Goal: Transaction & Acquisition: Purchase product/service

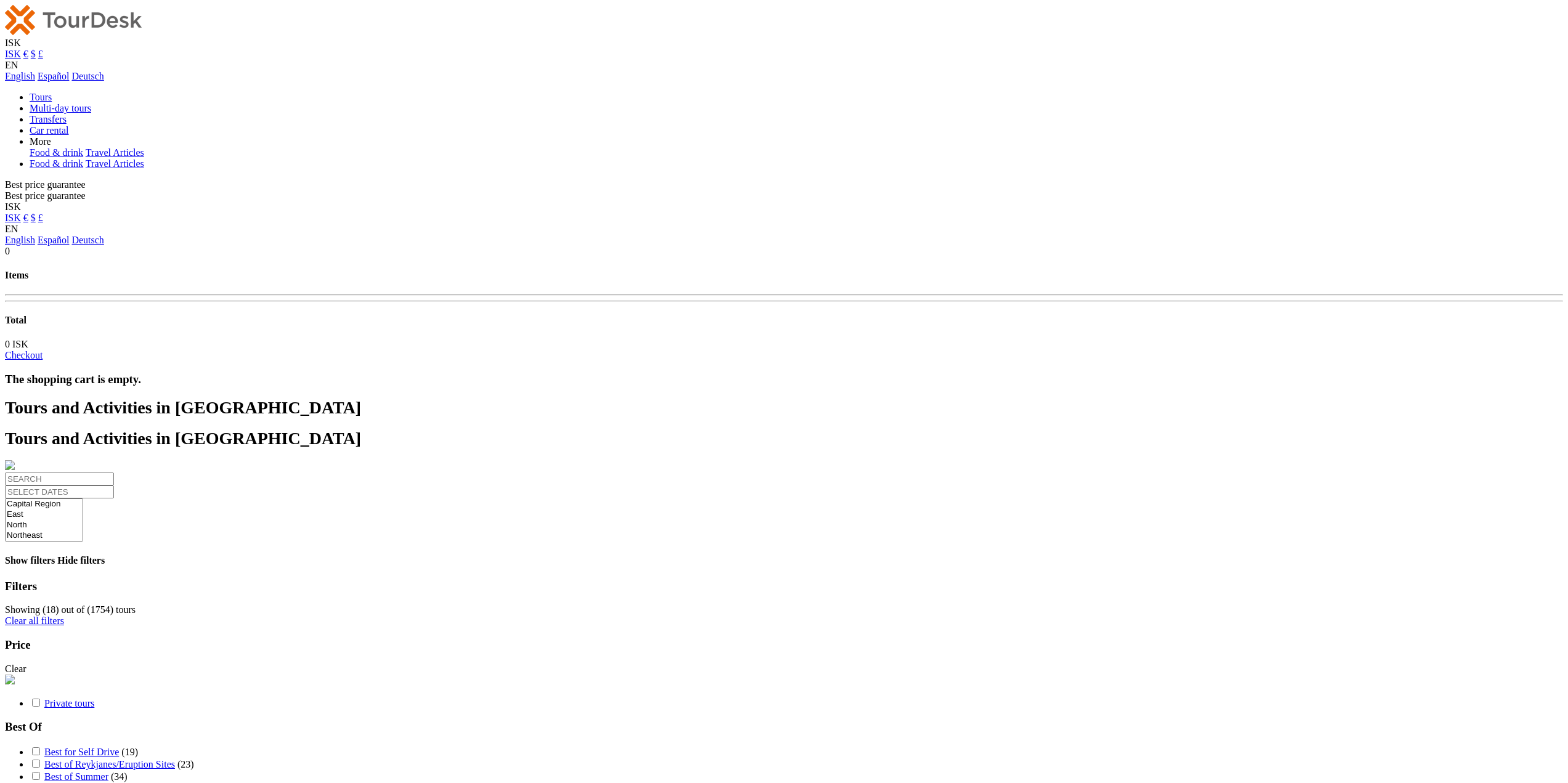
select select
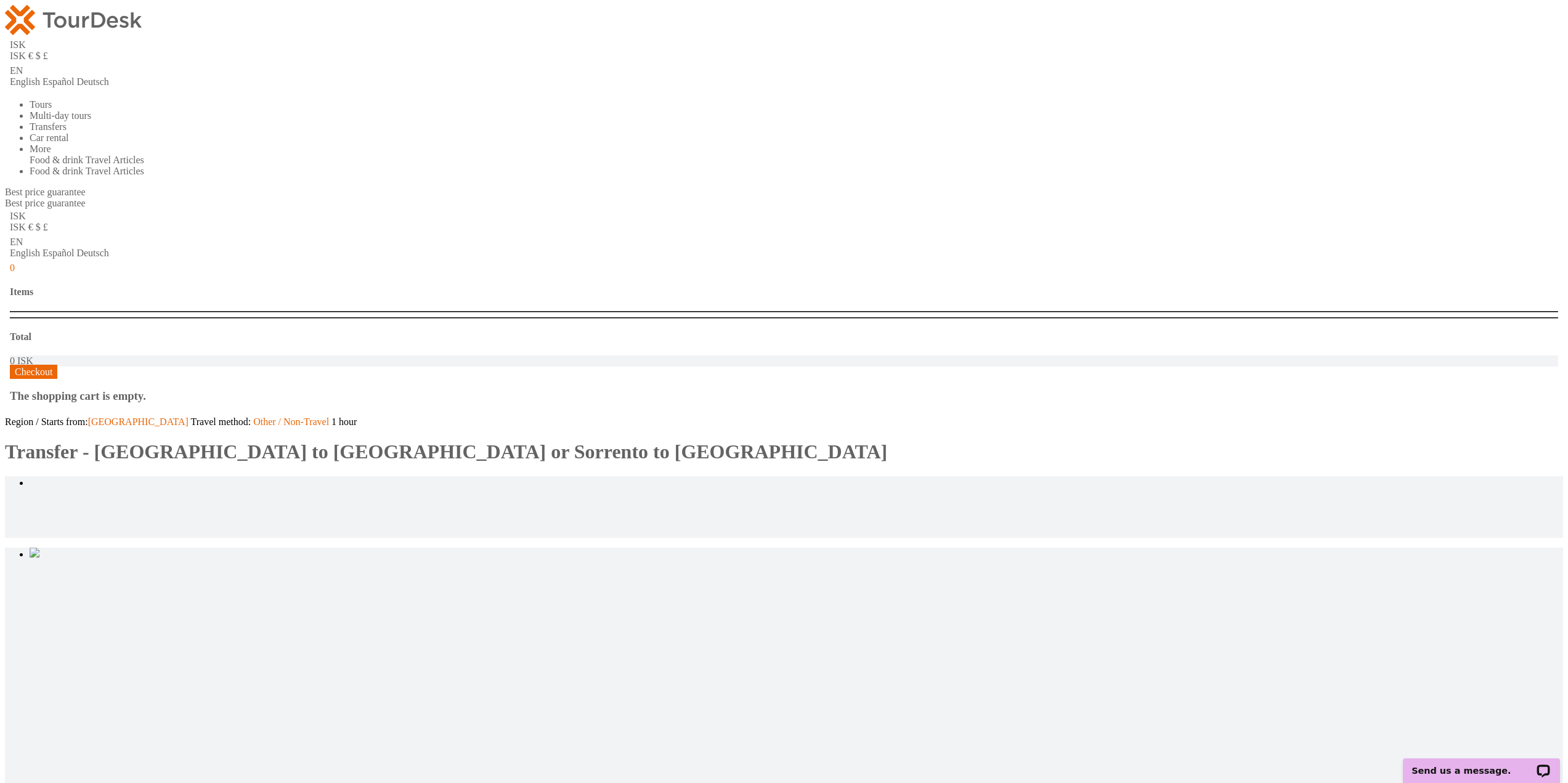
type input "2"
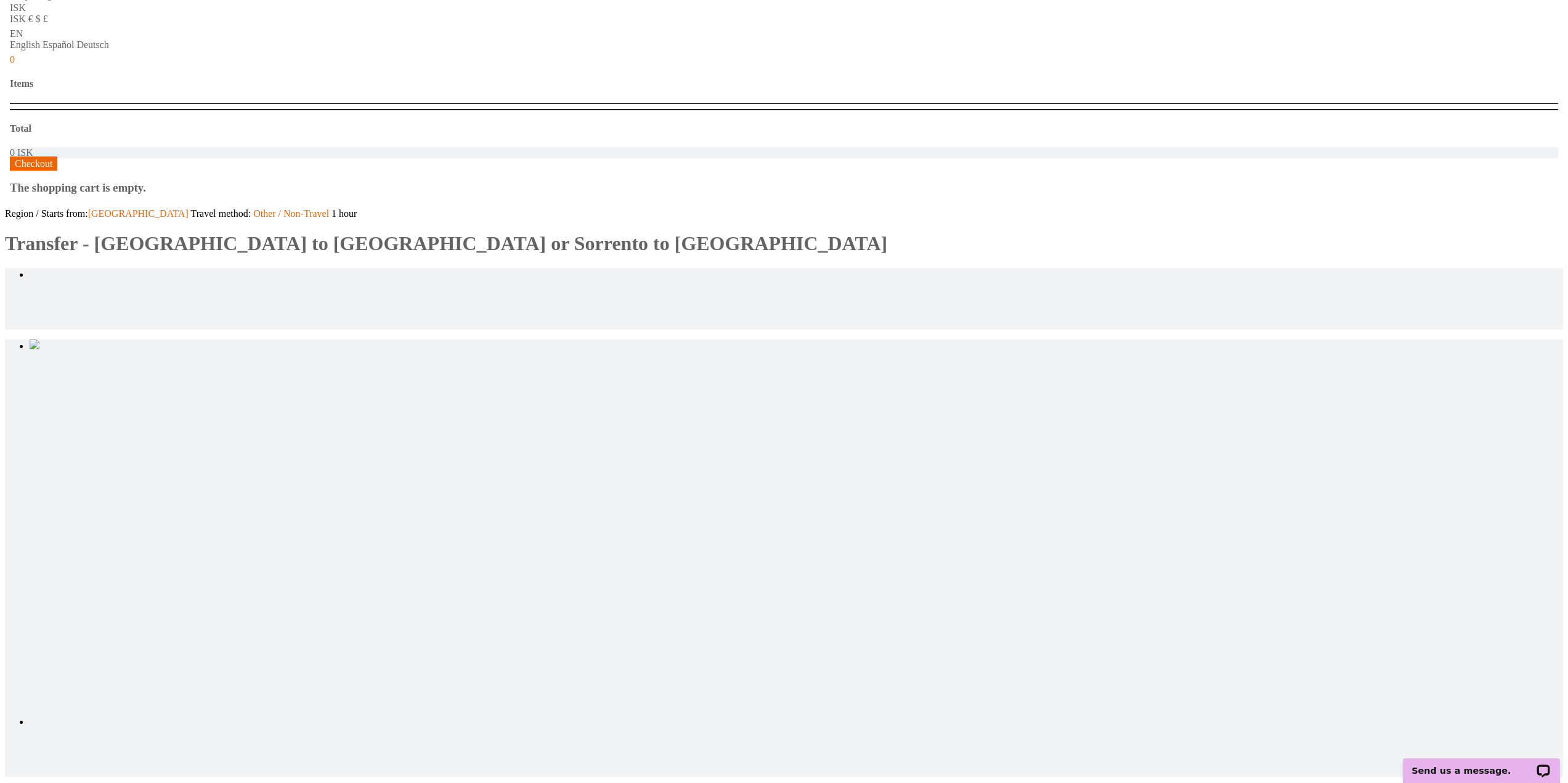
scroll to position [370, 0]
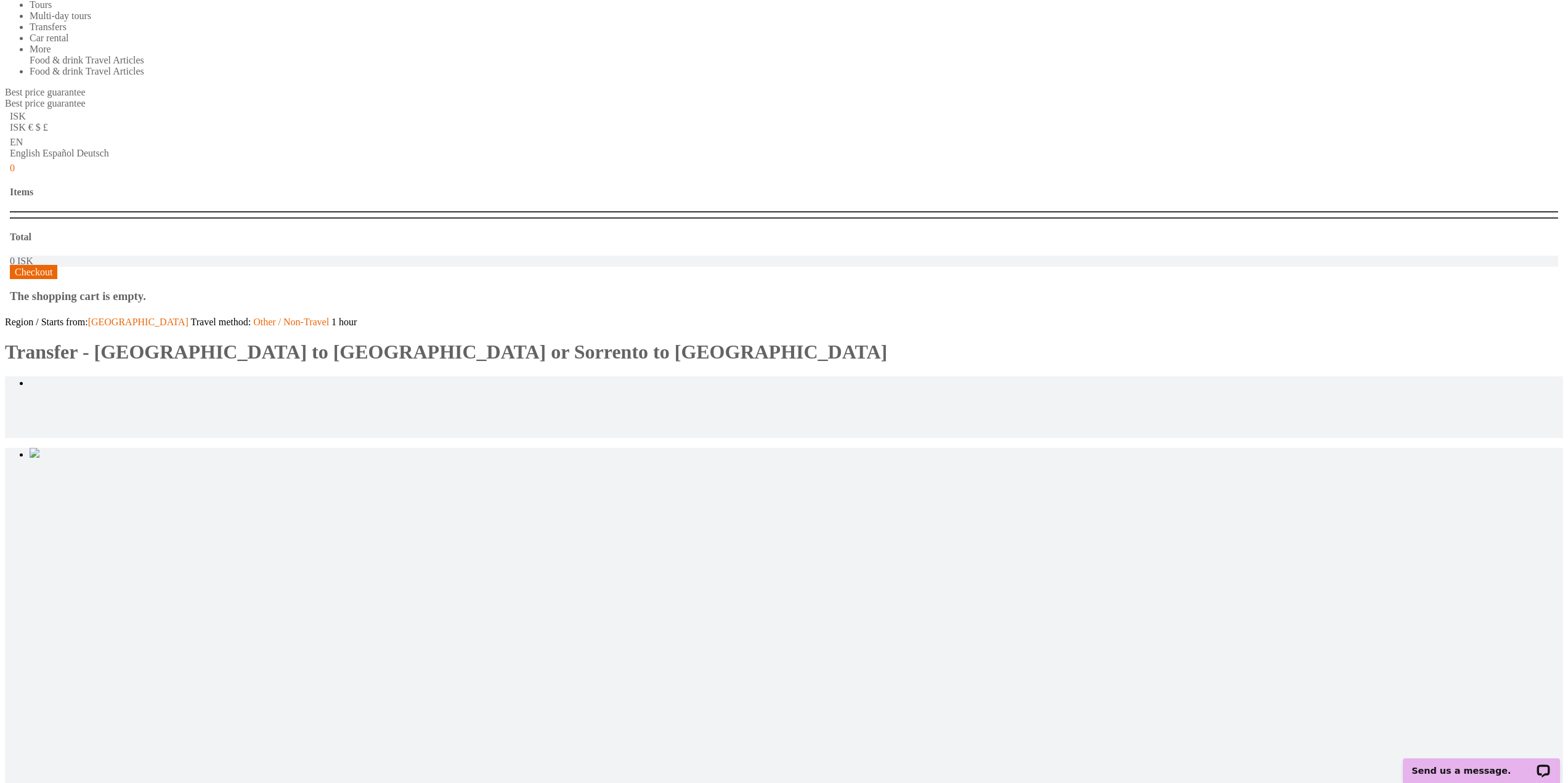
scroll to position [0, 0]
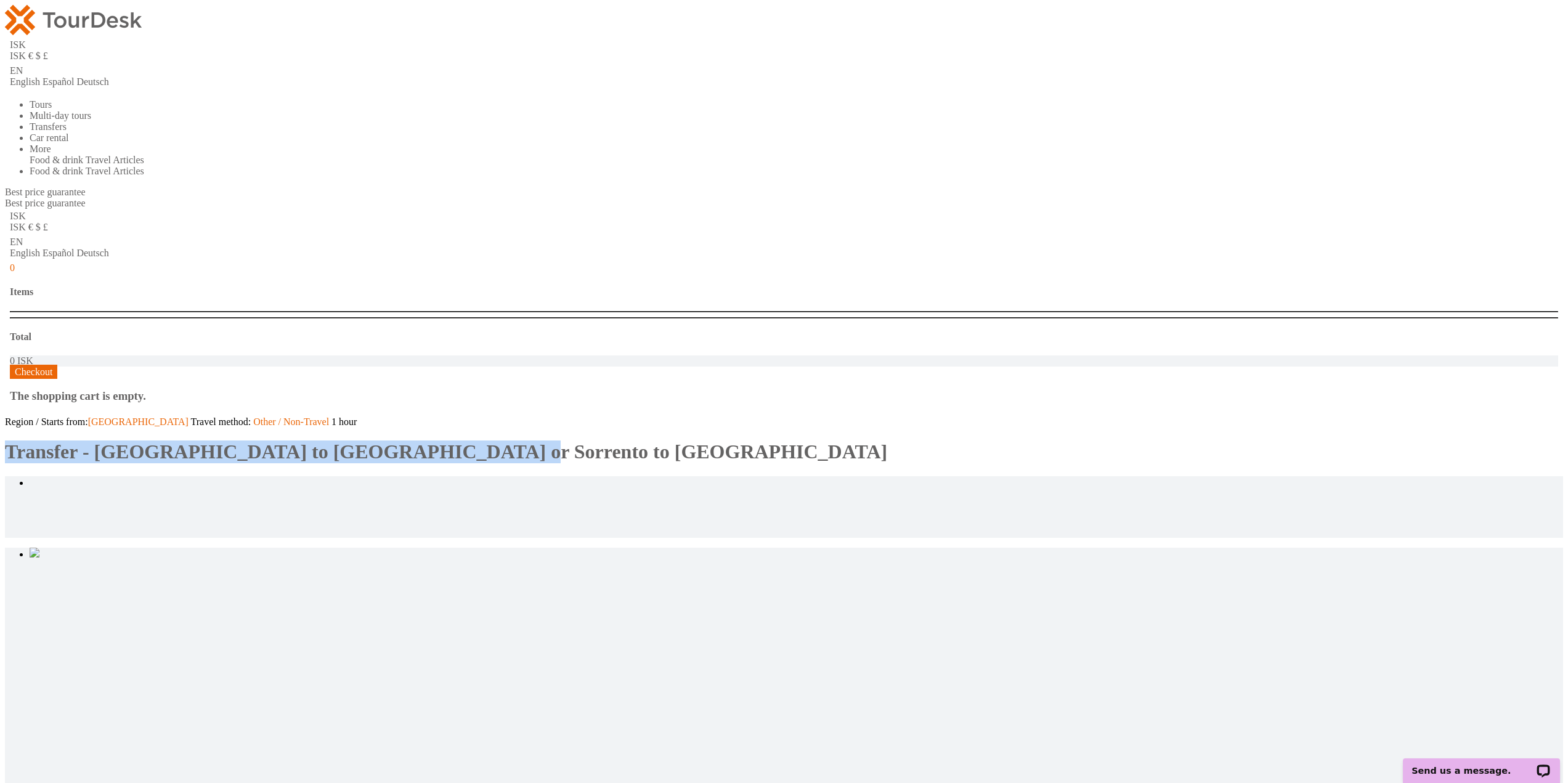
drag, startPoint x: 318, startPoint y: 152, endPoint x: 808, endPoint y: 148, distance: 490.0
copy h1 "Transfer - [GEOGRAPHIC_DATA] to [GEOGRAPHIC_DATA] or Sorrento to [GEOGRAPHIC_DA…"
drag, startPoint x: 225, startPoint y: 130, endPoint x: 236, endPoint y: 143, distance: 17.0
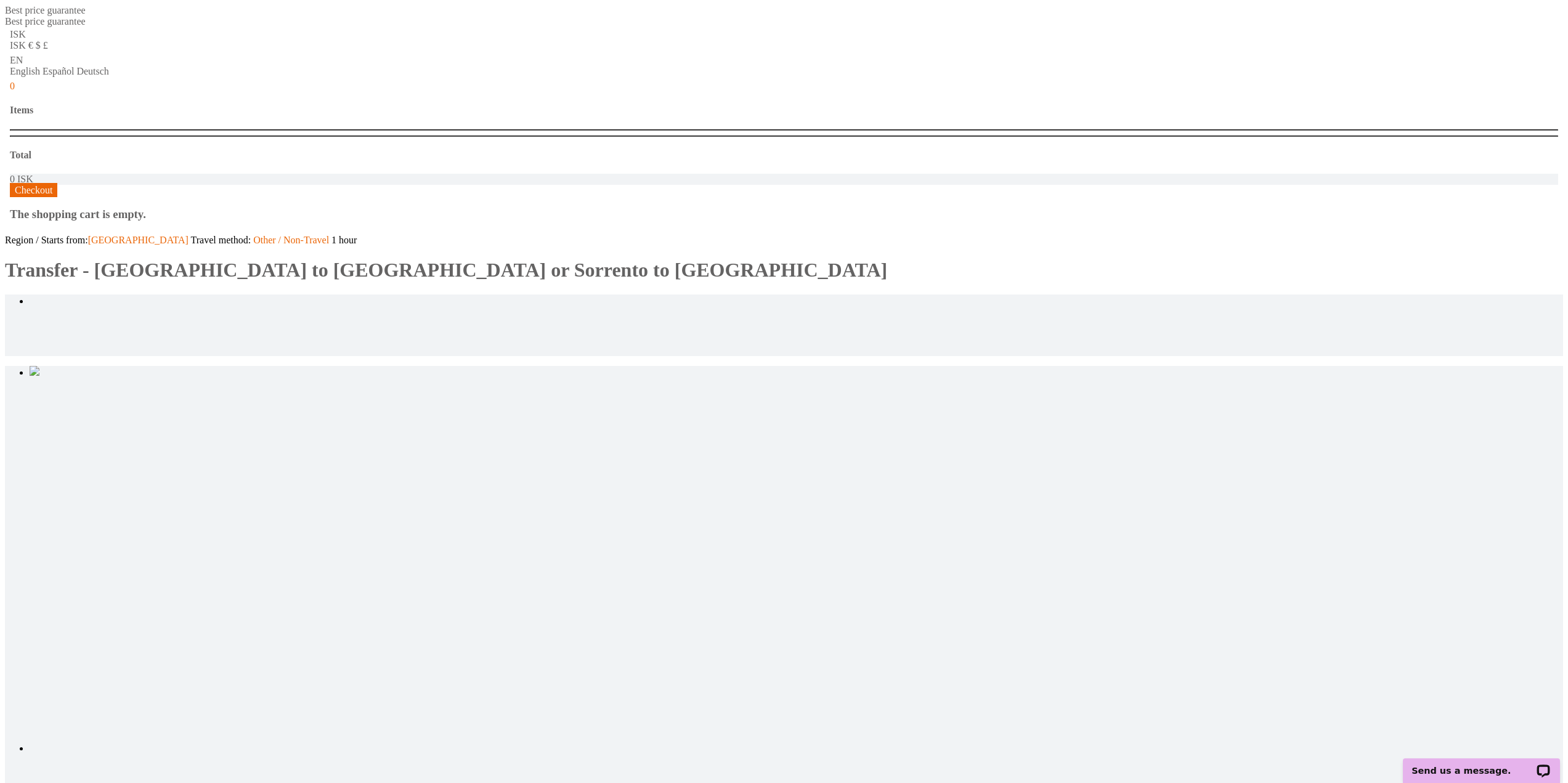
scroll to position [431, 0]
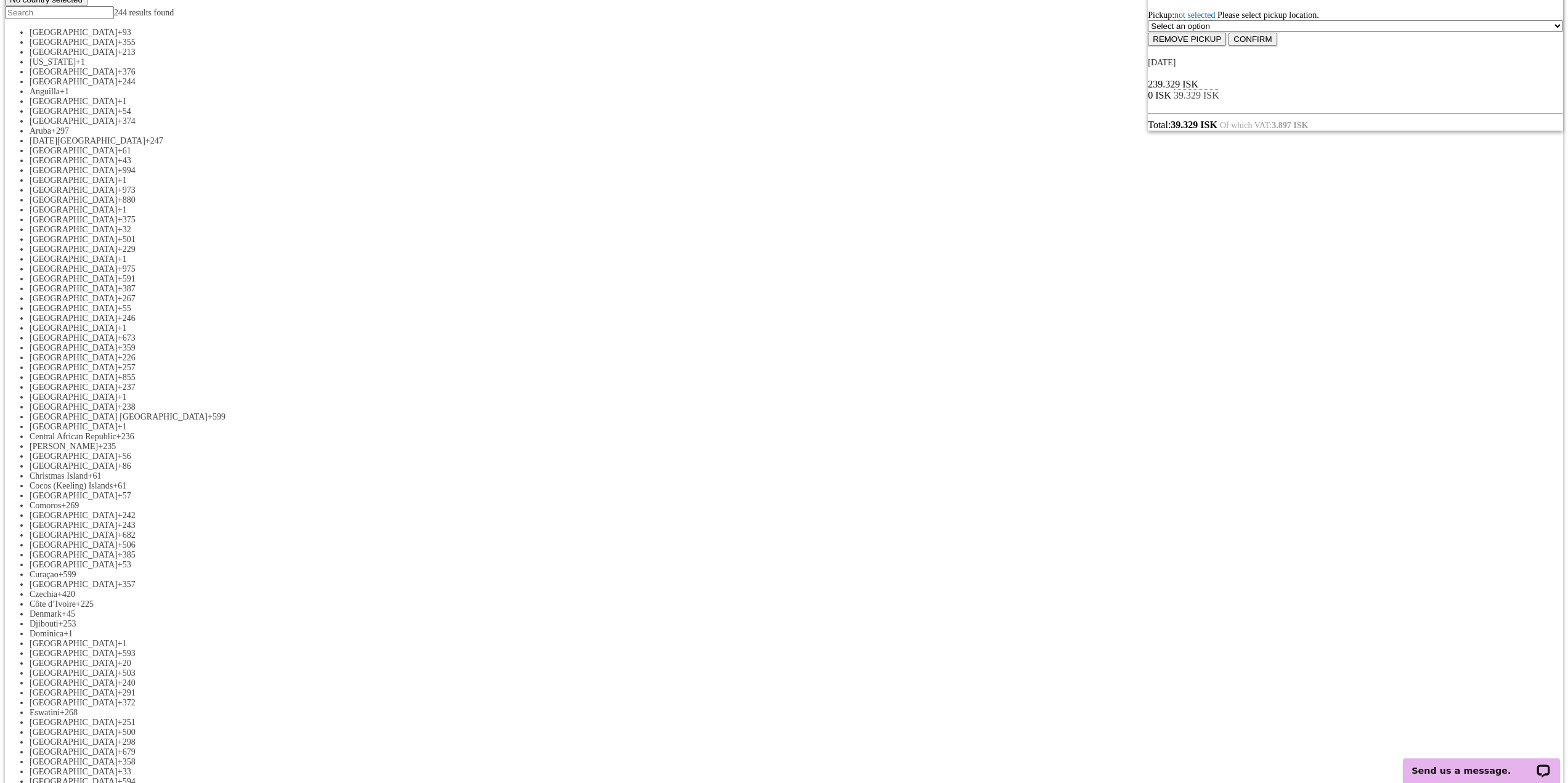
scroll to position [370, 0]
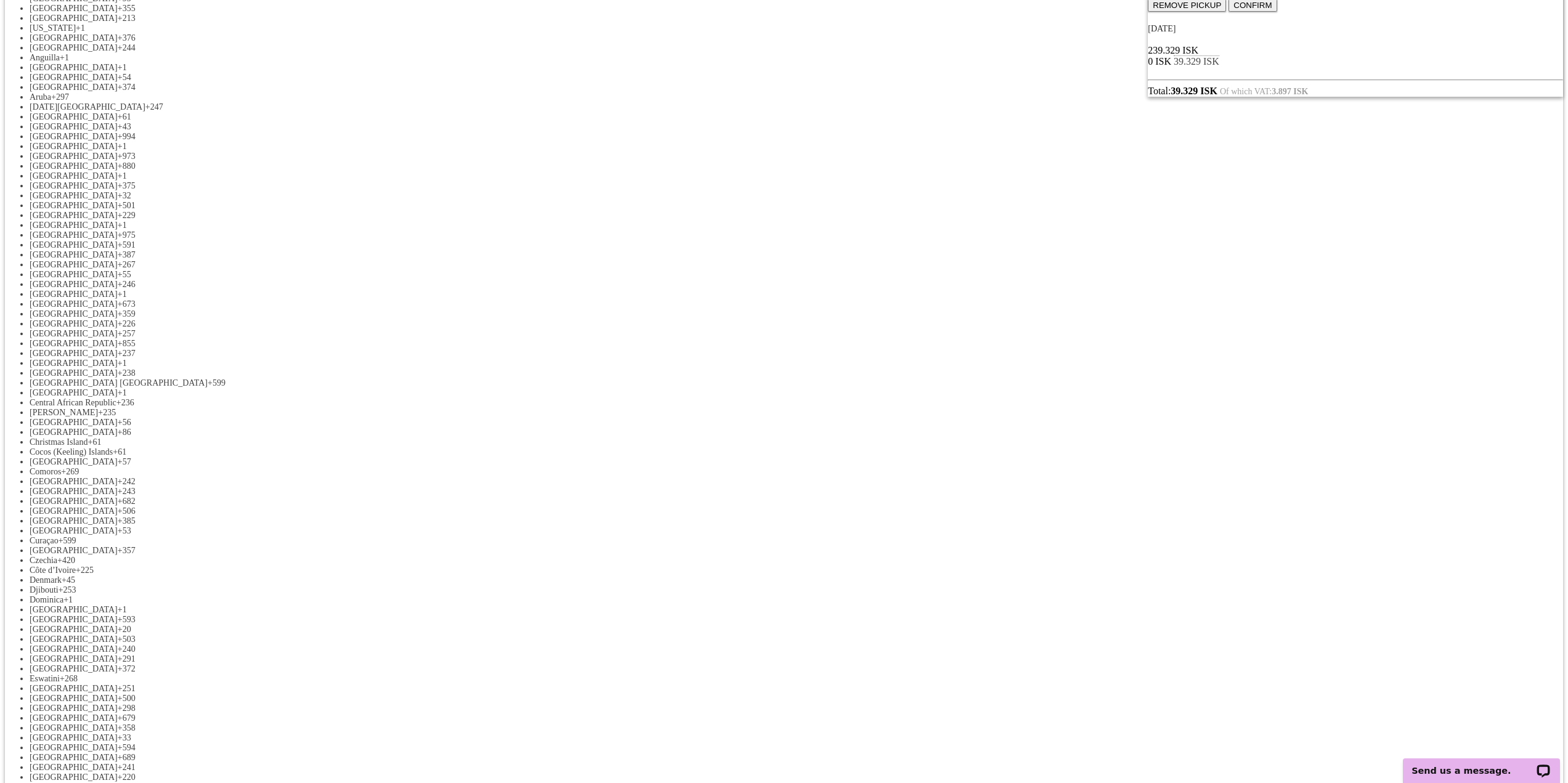
scroll to position [246, 0]
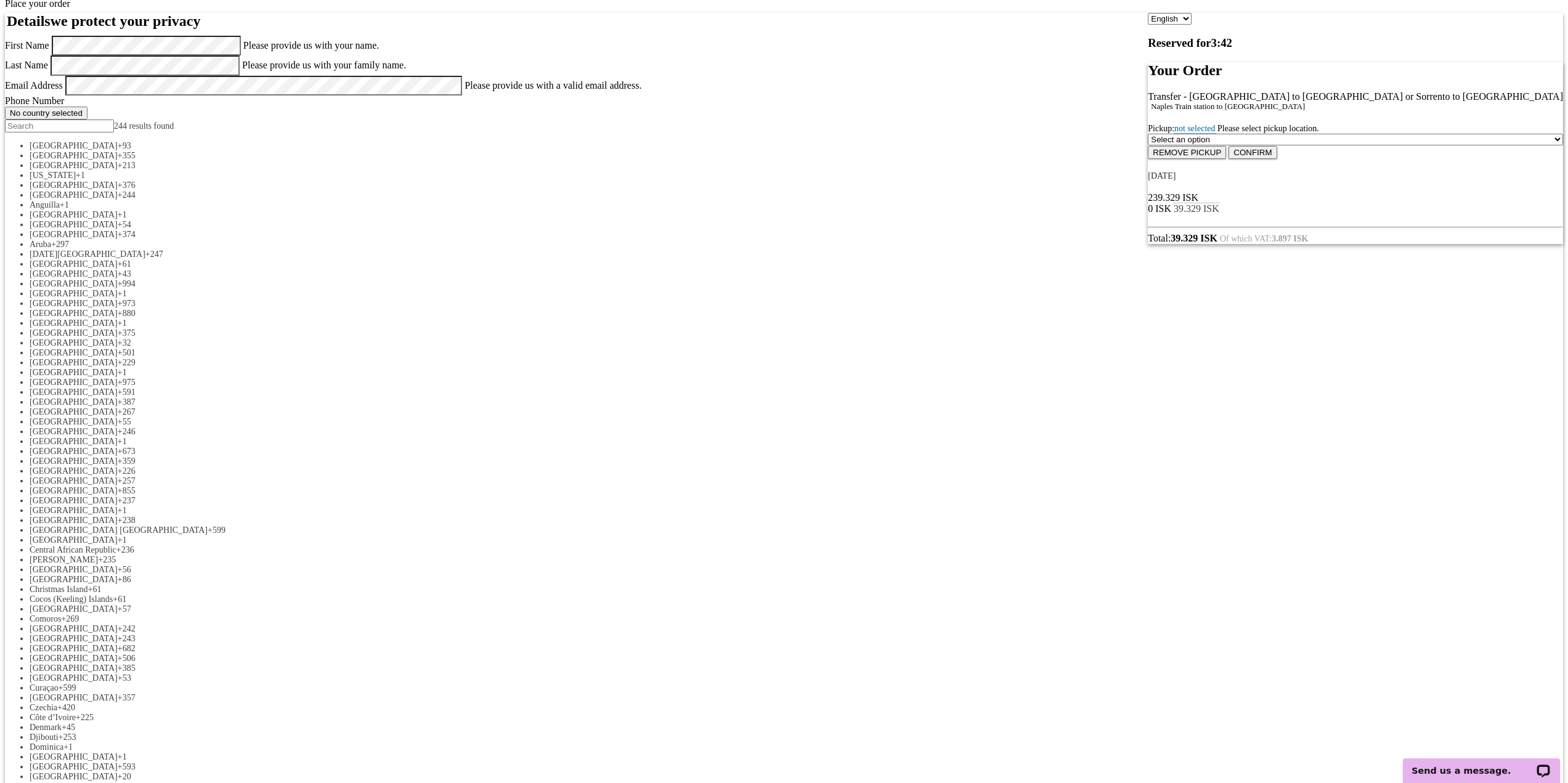
scroll to position [0, 0]
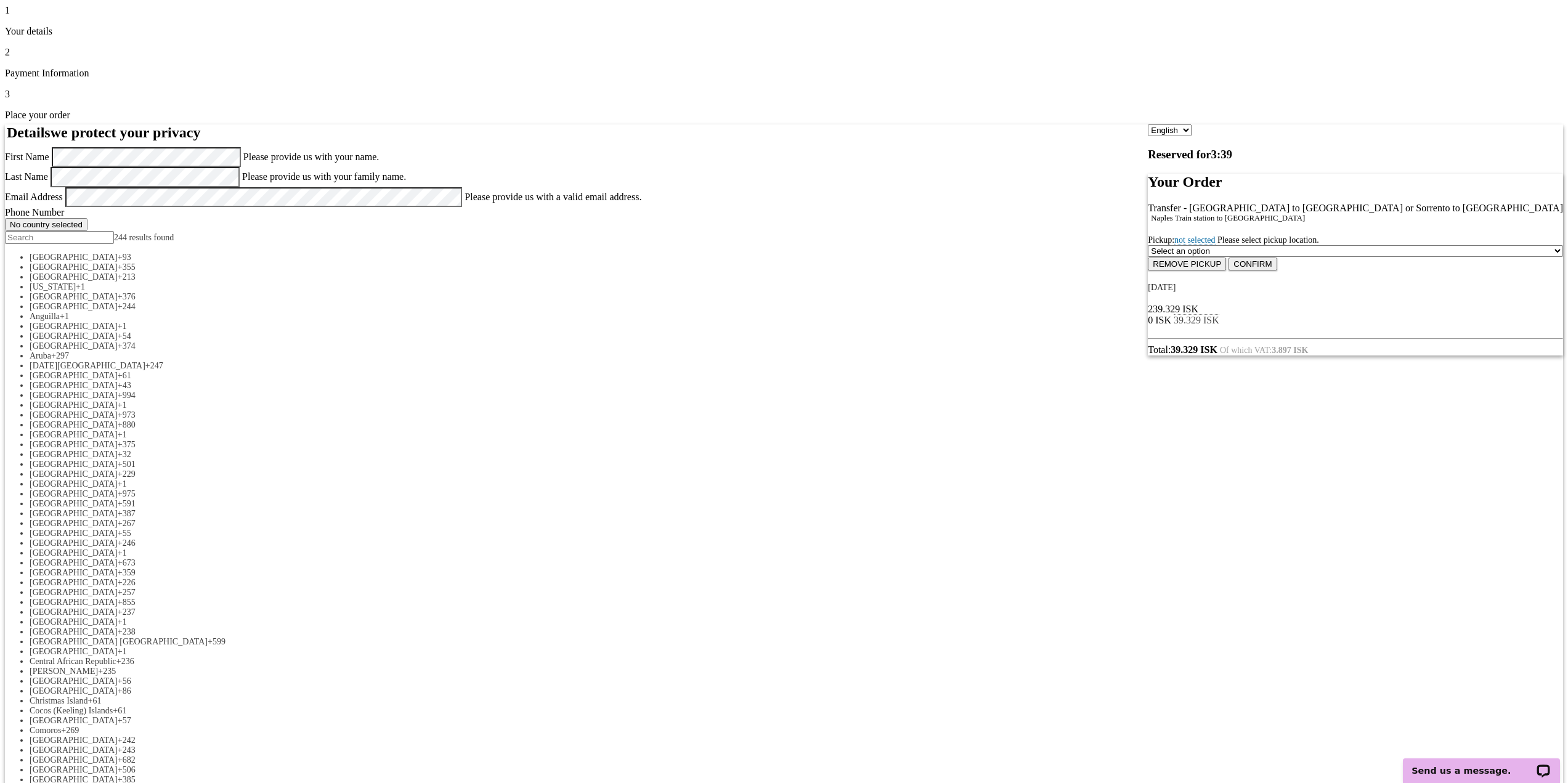
click at [1174, 245] on span "not selected" at bounding box center [1195, 241] width 41 height 10
click at [1563, 256] on span at bounding box center [1563, 250] width 0 height 10
select select "1165700"
